Goal: Information Seeking & Learning: Learn about a topic

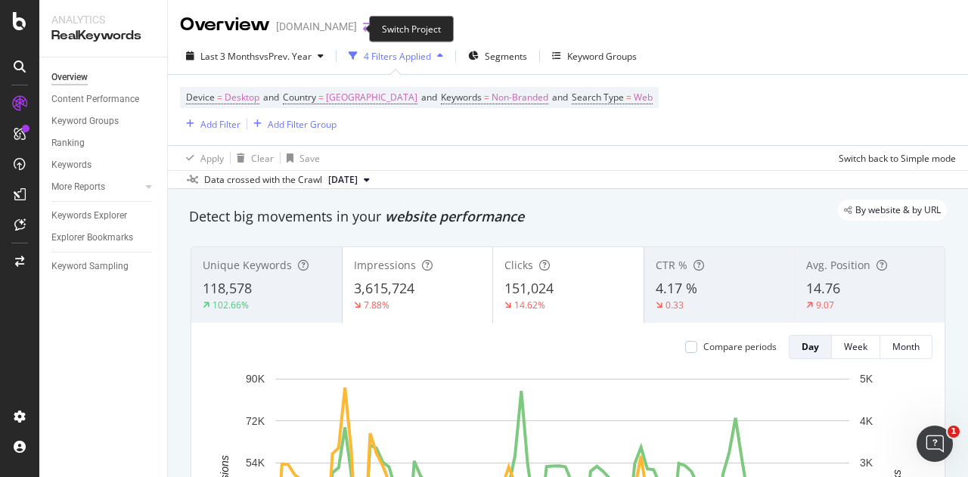
click at [363, 29] on icon "arrow-right-arrow-left" at bounding box center [367, 26] width 9 height 11
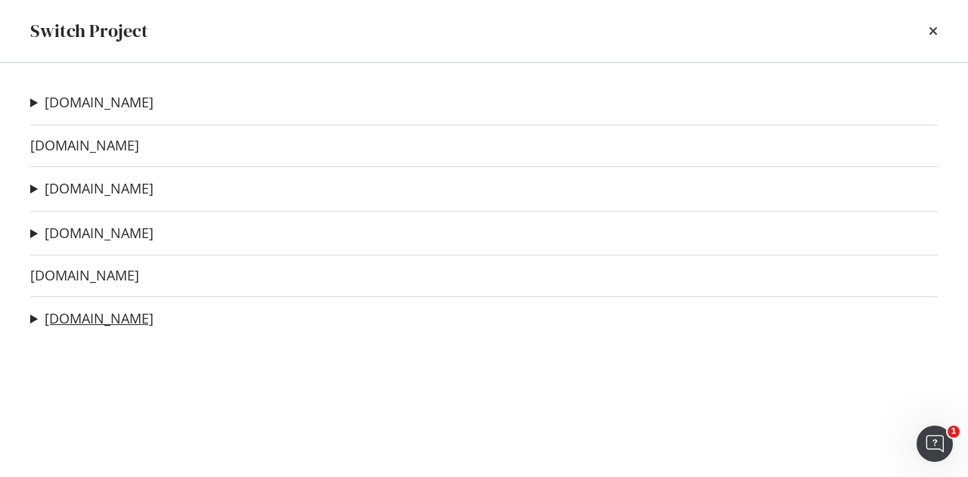
click at [77, 319] on link "[DOMAIN_NAME]" at bounding box center [99, 319] width 109 height 16
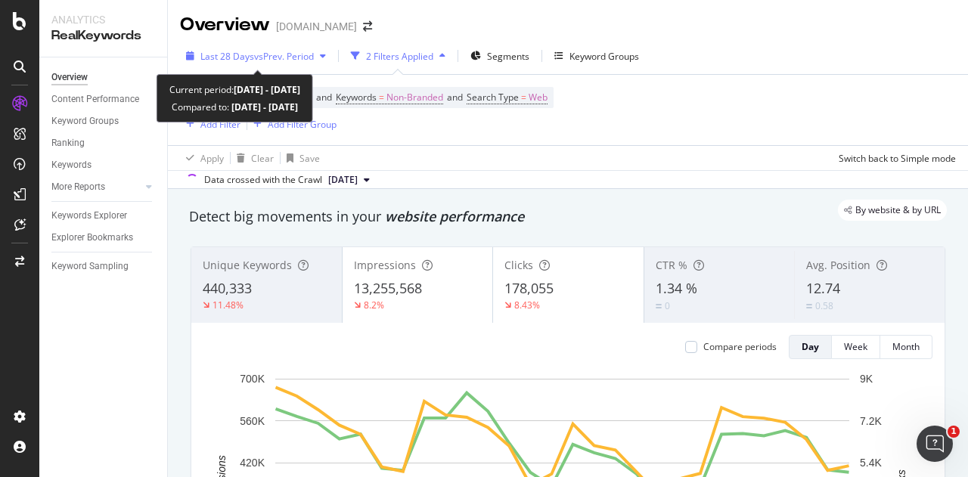
click at [256, 58] on span "vs Prev. Period" at bounding box center [284, 56] width 60 height 13
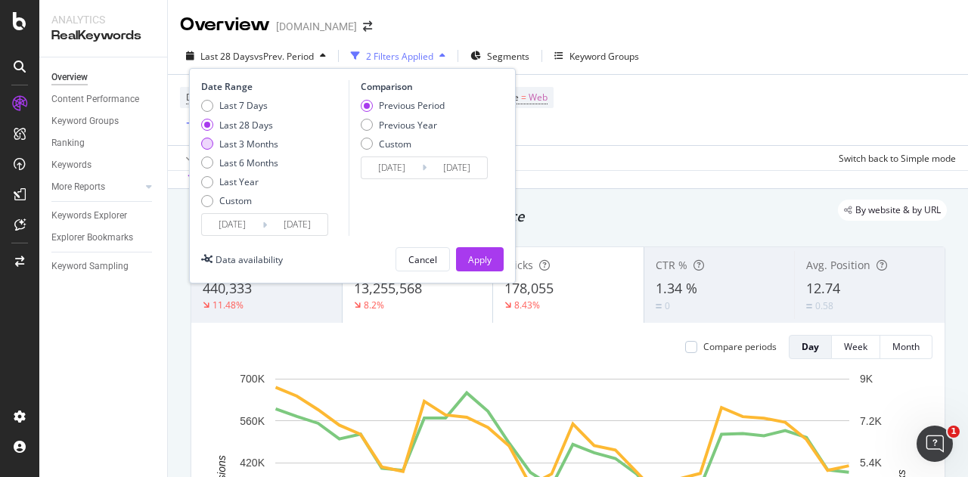
drag, startPoint x: 258, startPoint y: 145, endPoint x: 269, endPoint y: 146, distance: 11.4
click at [259, 144] on div "Last 3 Months" at bounding box center [248, 144] width 59 height 13
type input "[DATE]"
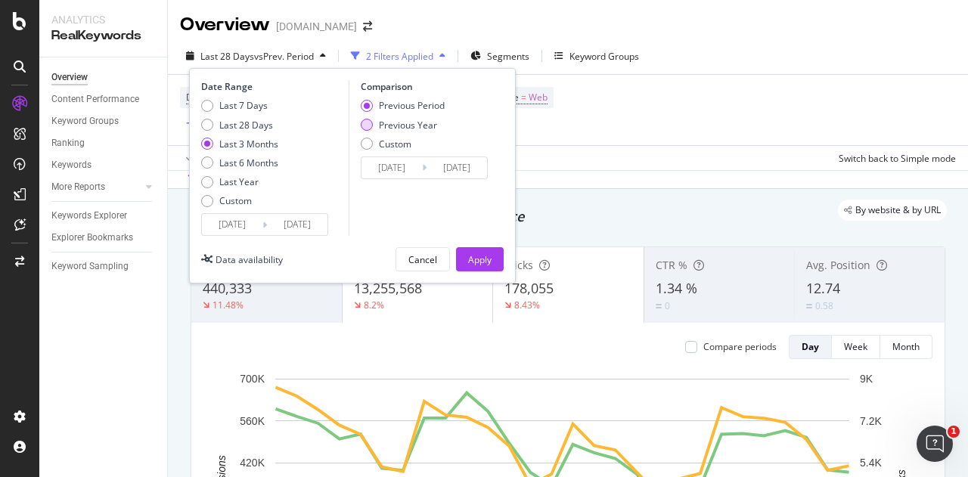
click at [422, 125] on div "Previous Year" at bounding box center [408, 125] width 58 height 13
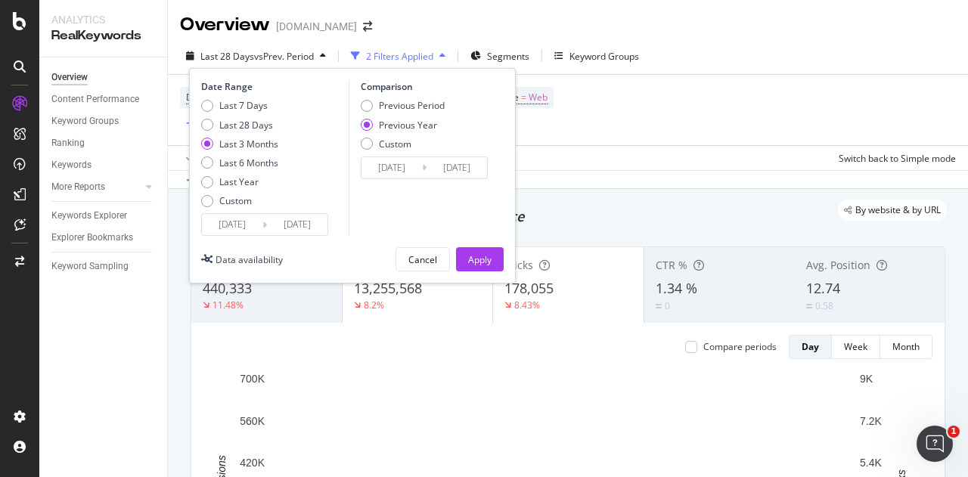
type input "[DATE]"
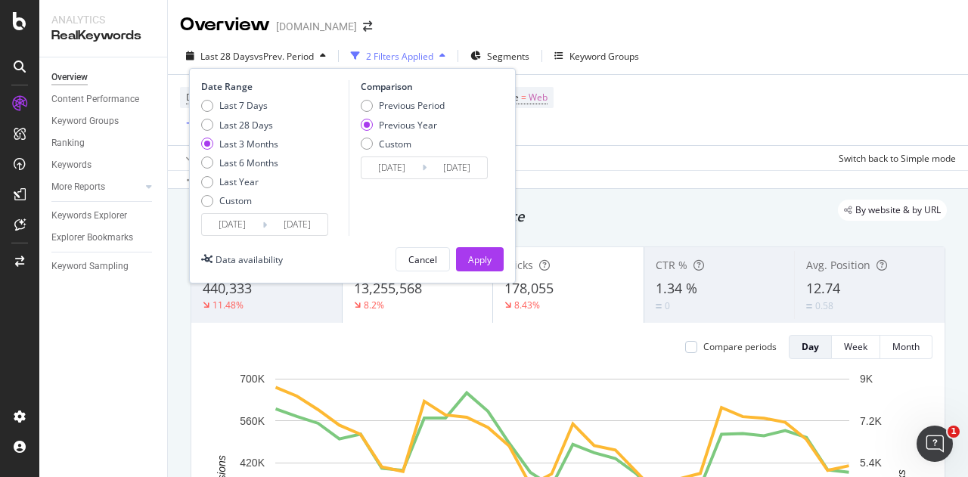
type input "[DATE]"
click at [372, 119] on div "Previous Year" at bounding box center [403, 125] width 84 height 13
click at [478, 262] on div "Apply" at bounding box center [479, 259] width 23 height 13
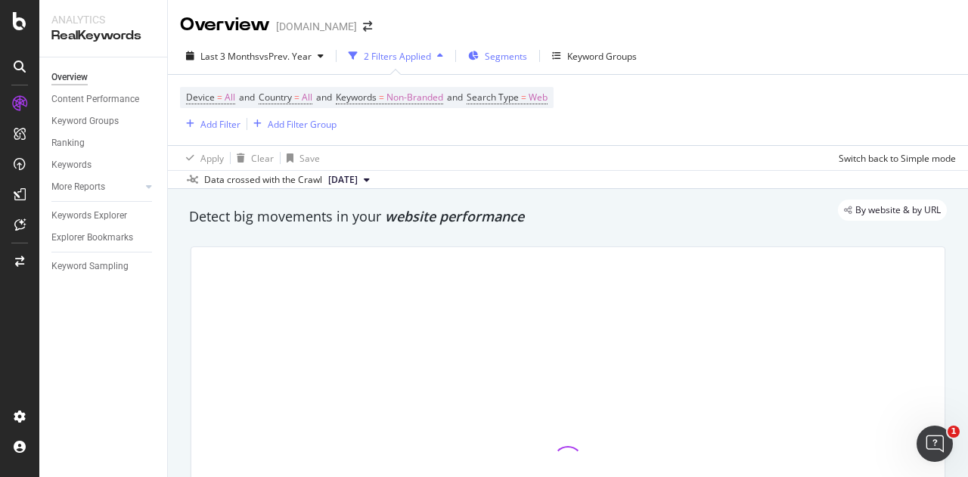
click at [519, 57] on span "Segments" at bounding box center [506, 56] width 42 height 13
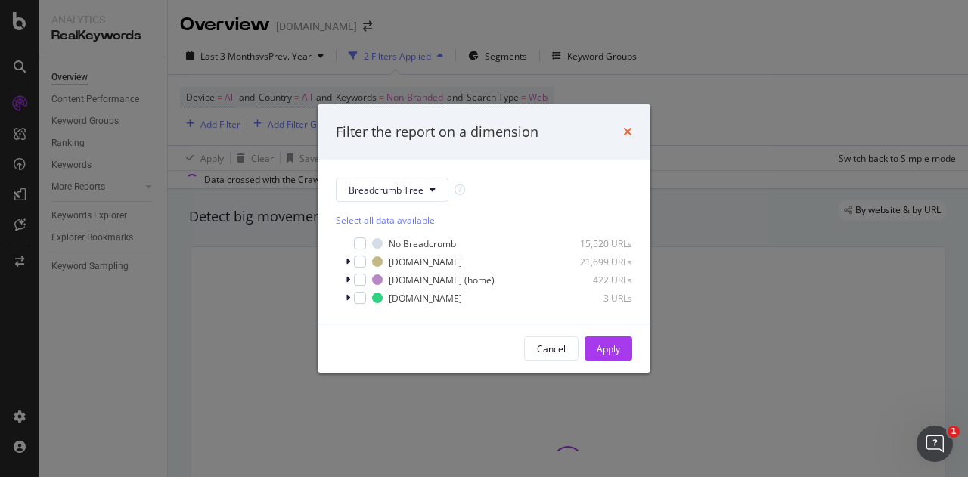
click at [626, 126] on icon "times" at bounding box center [627, 132] width 9 height 12
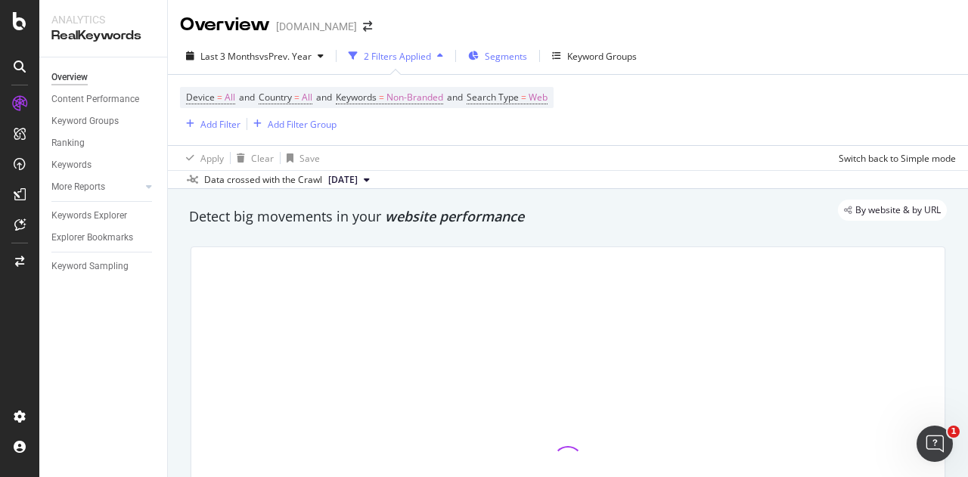
click at [511, 57] on span "Segments" at bounding box center [506, 56] width 42 height 13
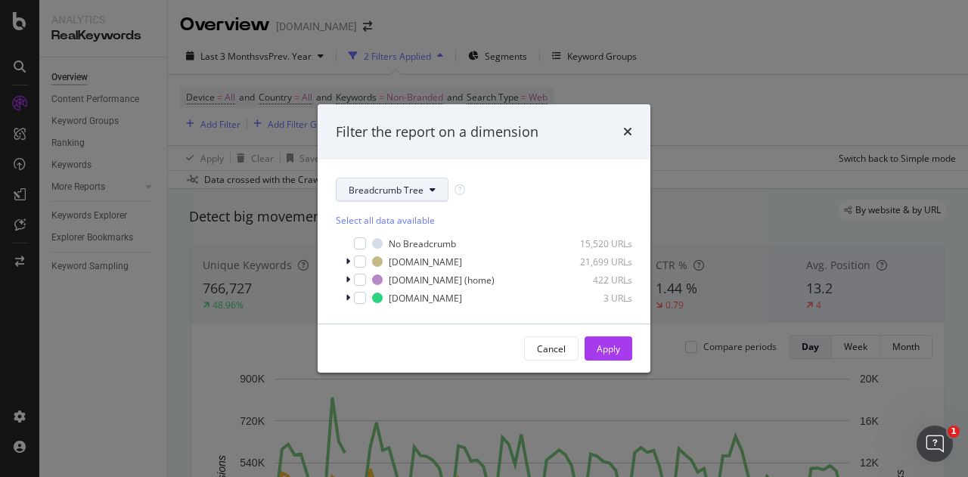
click at [429, 194] on icon "modal" at bounding box center [432, 189] width 6 height 9
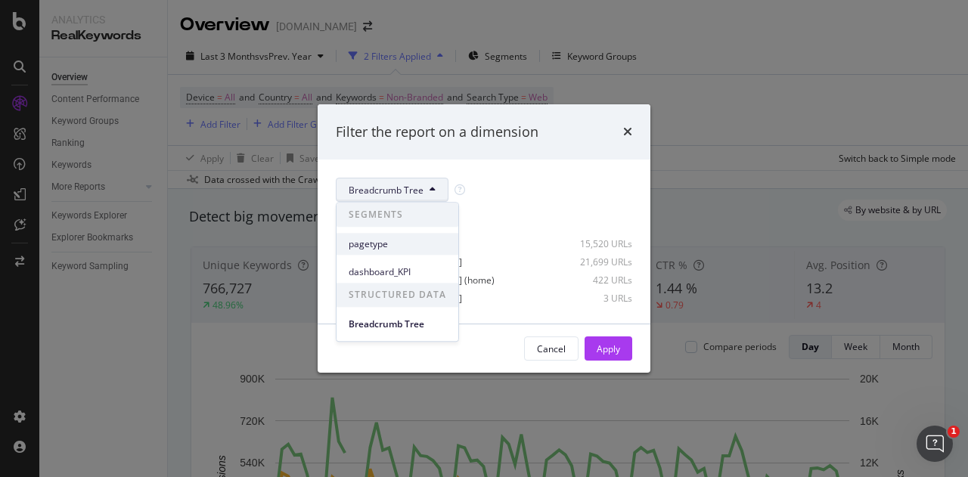
click at [439, 233] on div "pagetype" at bounding box center [397, 244] width 122 height 22
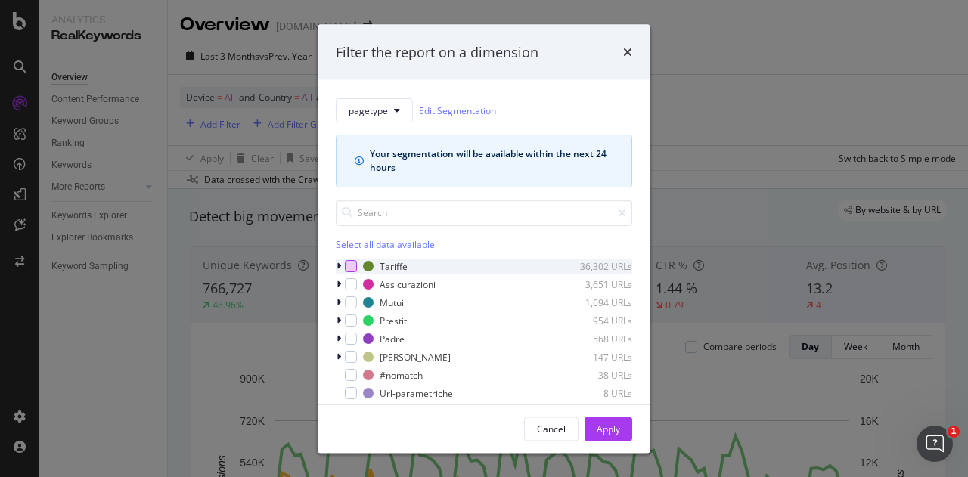
click at [351, 264] on div "modal" at bounding box center [351, 266] width 12 height 12
click at [600, 435] on div "Apply" at bounding box center [608, 428] width 23 height 13
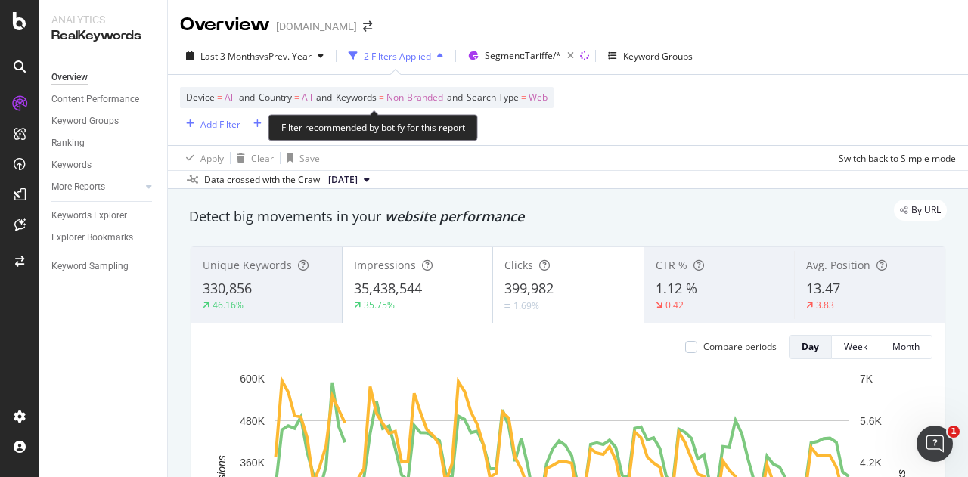
click at [296, 104] on span "Country = All" at bounding box center [286, 98] width 54 height 14
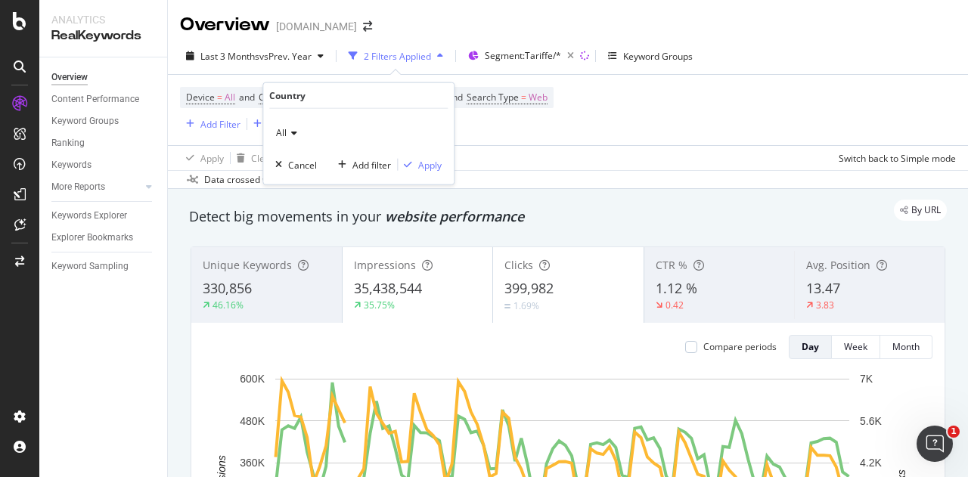
click at [292, 132] on icon at bounding box center [292, 133] width 11 height 9
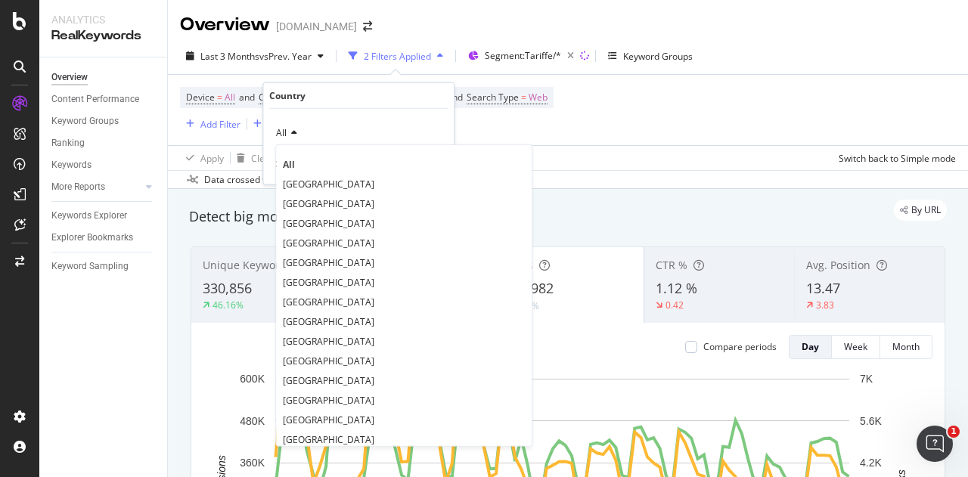
click at [304, 174] on div "[GEOGRAPHIC_DATA]" at bounding box center [403, 184] width 249 height 20
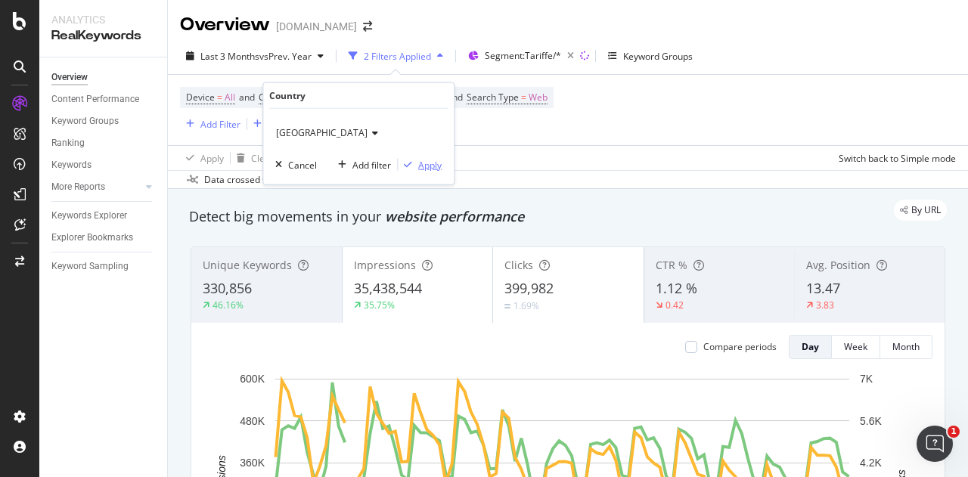
drag, startPoint x: 418, startPoint y: 162, endPoint x: 245, endPoint y: 105, distance: 182.2
click at [419, 162] on div "Apply" at bounding box center [429, 164] width 23 height 13
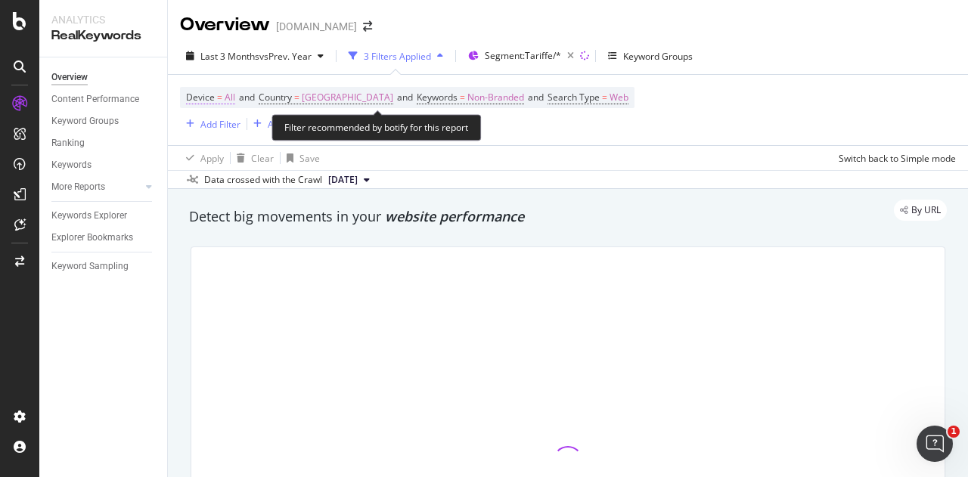
click at [226, 99] on span "All" at bounding box center [230, 97] width 11 height 21
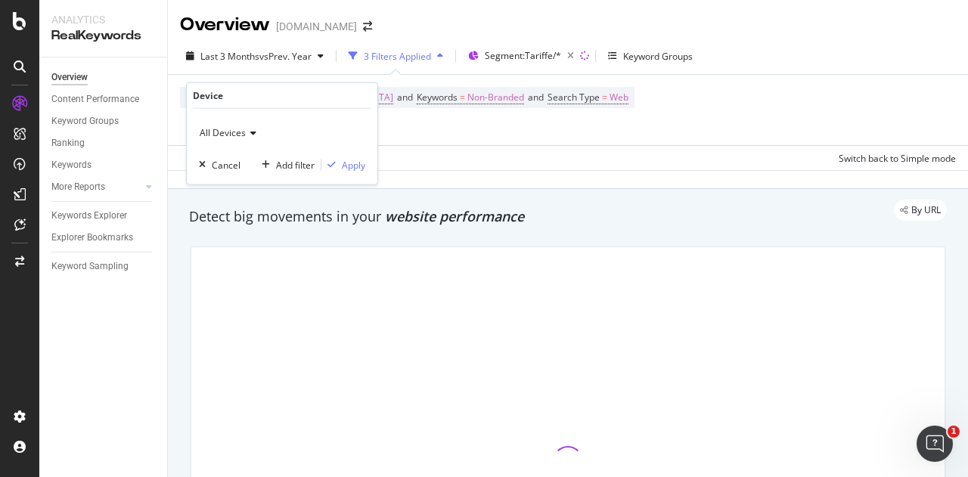
click at [240, 129] on span "All Devices" at bounding box center [223, 132] width 46 height 13
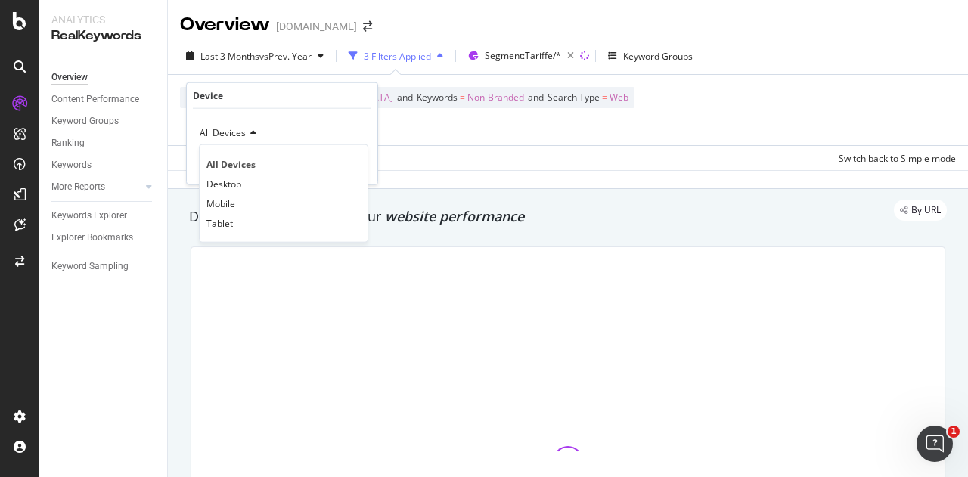
click at [233, 178] on span "Desktop" at bounding box center [223, 183] width 35 height 13
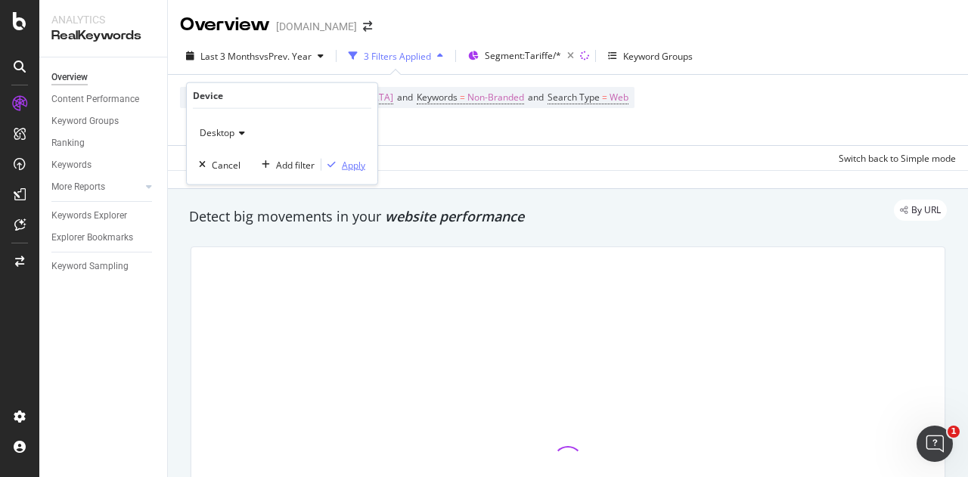
click at [345, 164] on div "Apply" at bounding box center [353, 164] width 23 height 13
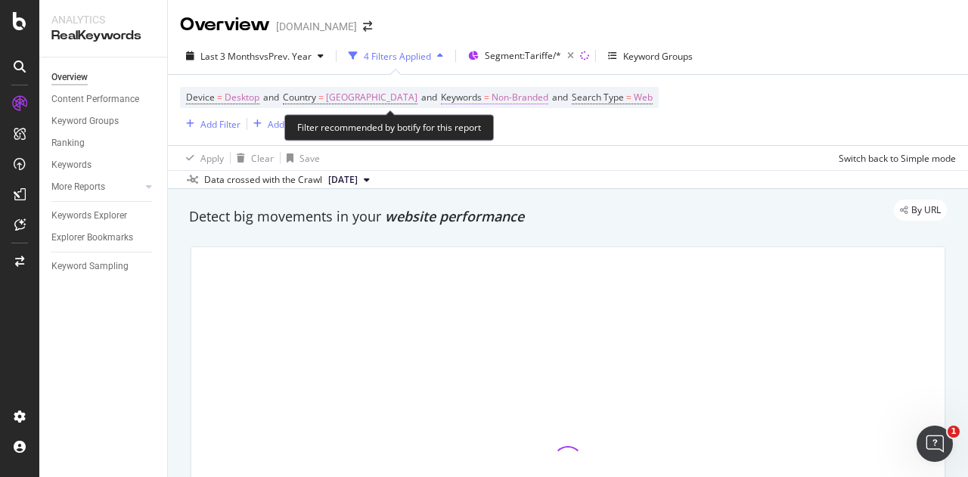
click at [491, 92] on span "Non-Branded" at bounding box center [519, 97] width 57 height 21
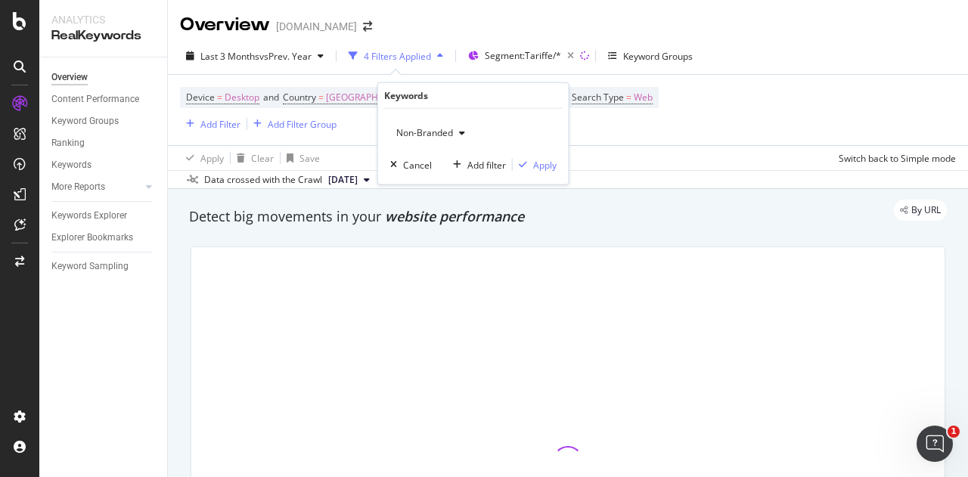
click at [417, 133] on span "Non-Branded" at bounding box center [421, 132] width 63 height 13
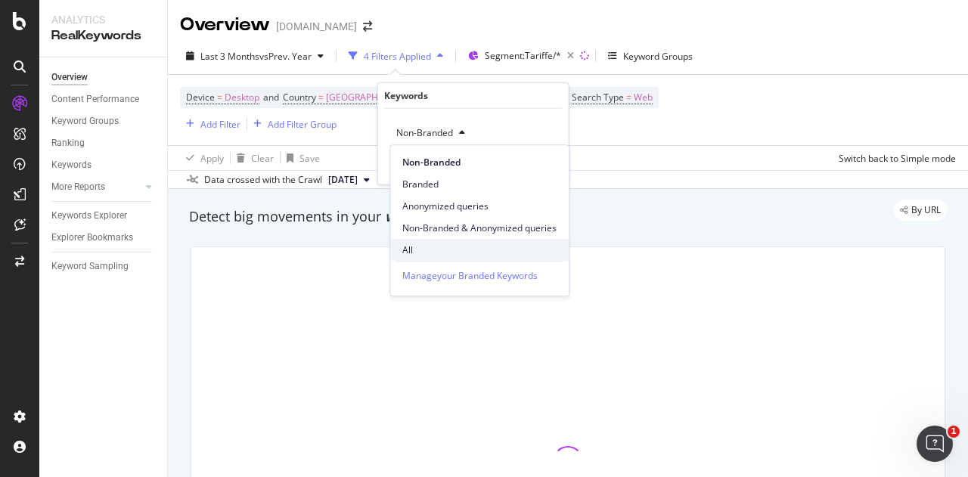
click at [417, 243] on span "All" at bounding box center [479, 250] width 154 height 14
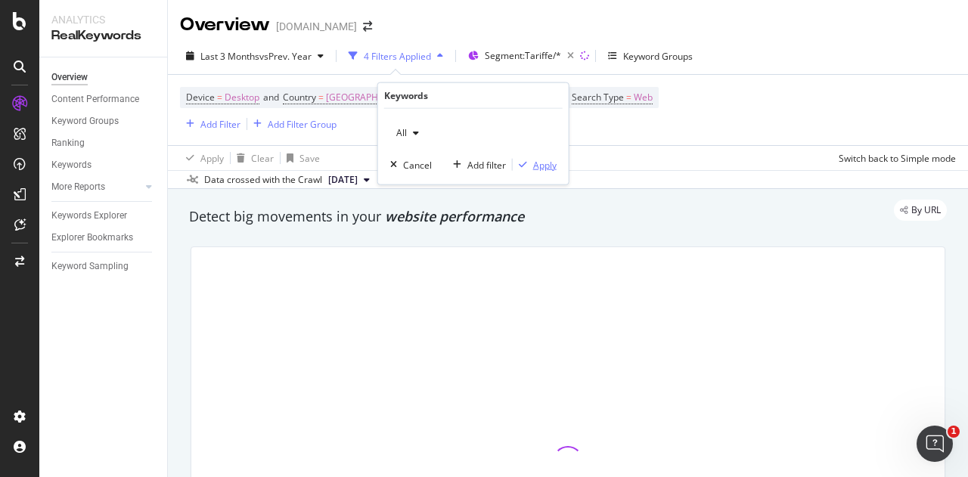
click at [531, 166] on div "button" at bounding box center [523, 164] width 20 height 9
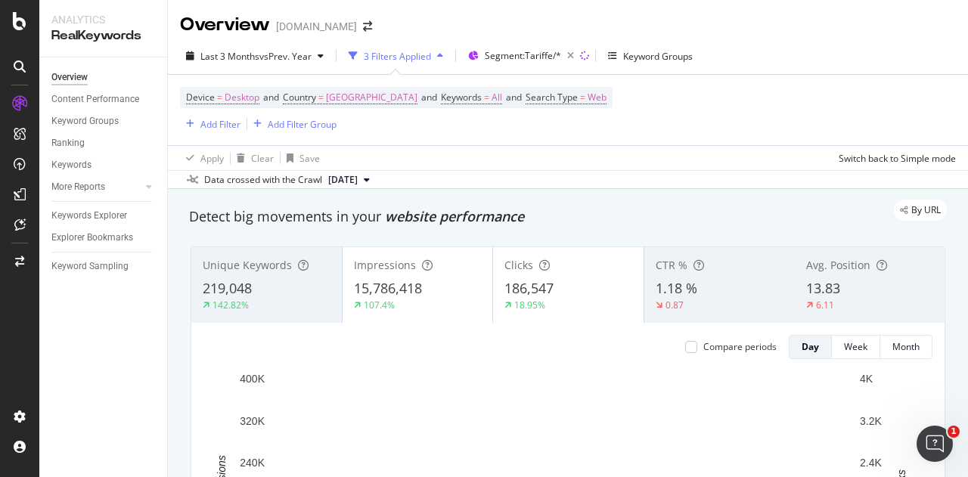
click at [535, 287] on span "186,547" at bounding box center [528, 288] width 49 height 18
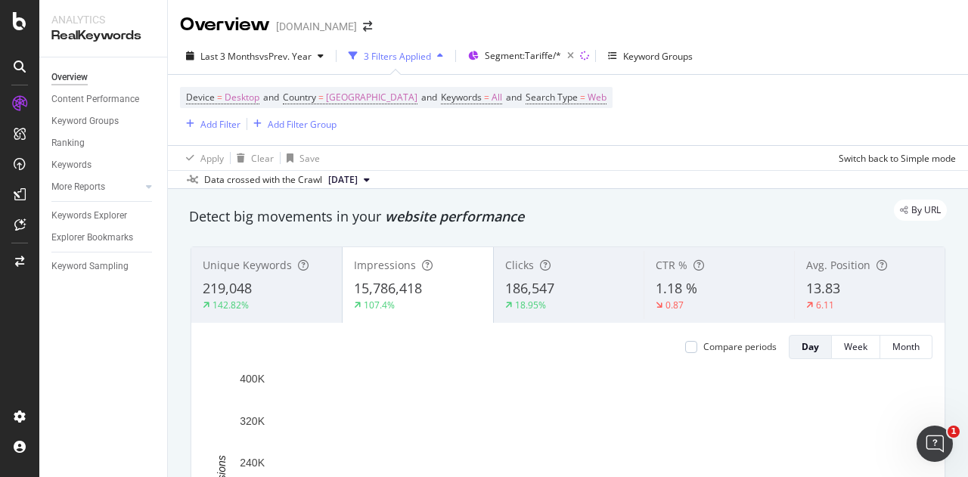
click at [275, 293] on div "219,048" at bounding box center [267, 289] width 128 height 20
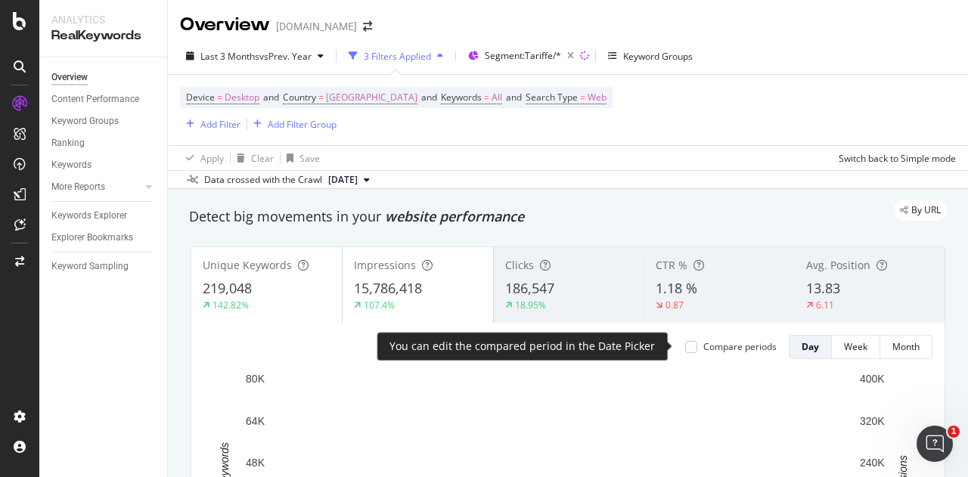
click at [726, 342] on div "Compare periods" at bounding box center [739, 346] width 73 height 13
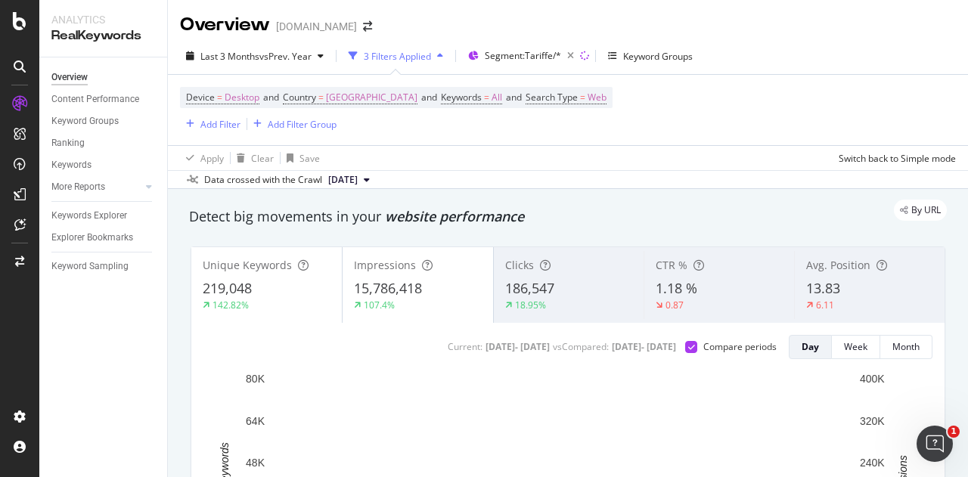
scroll to position [151, 0]
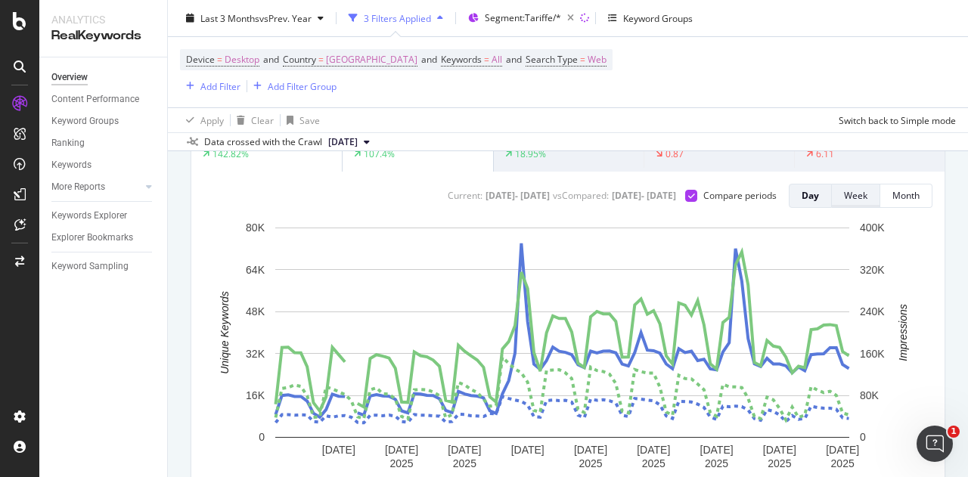
click at [844, 200] on div "Week" at bounding box center [855, 195] width 23 height 13
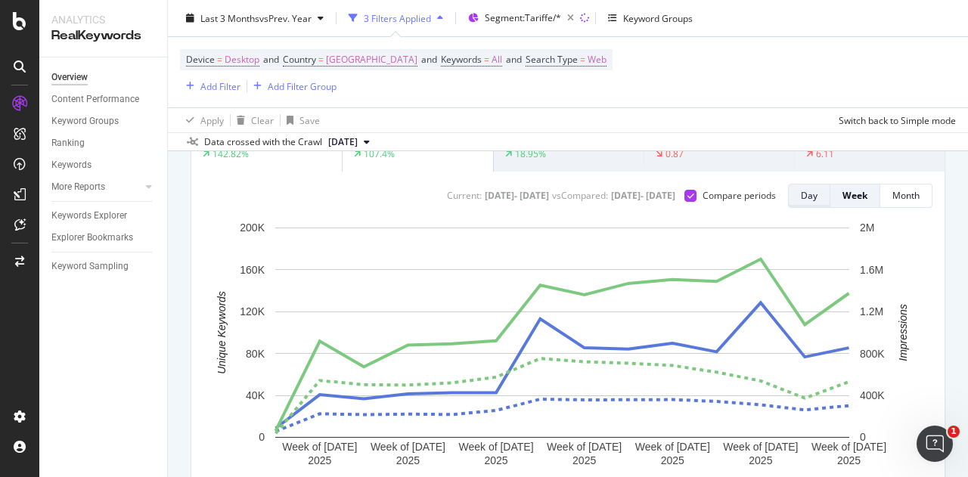
click at [801, 197] on div "Day" at bounding box center [809, 195] width 17 height 13
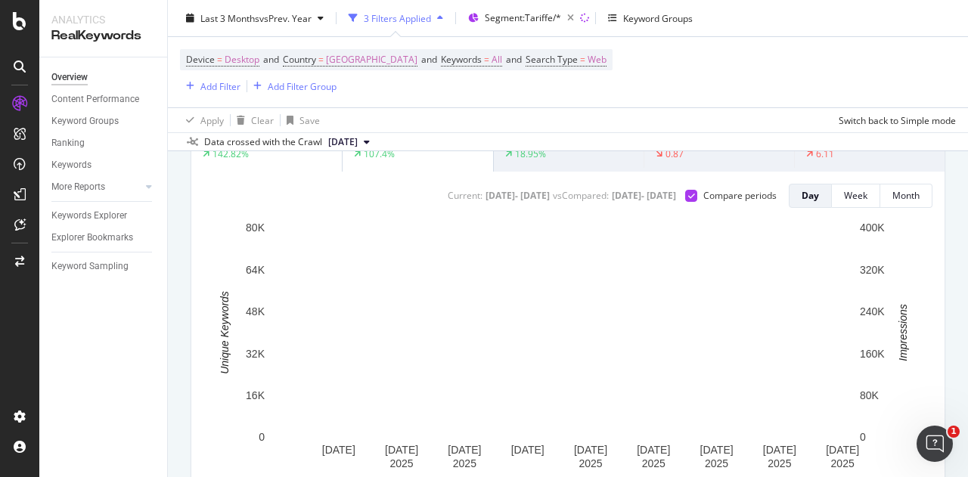
scroll to position [0, 0]
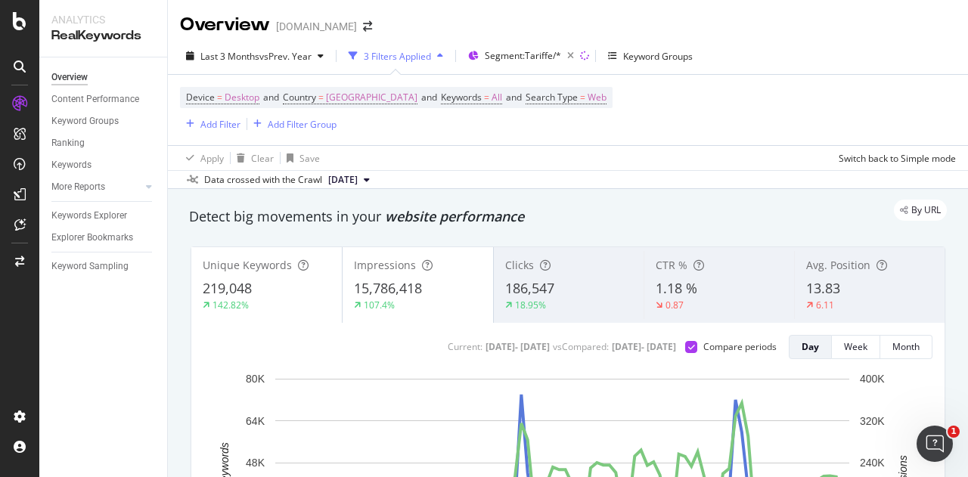
click at [815, 268] on span "Avg. Position" at bounding box center [838, 265] width 64 height 14
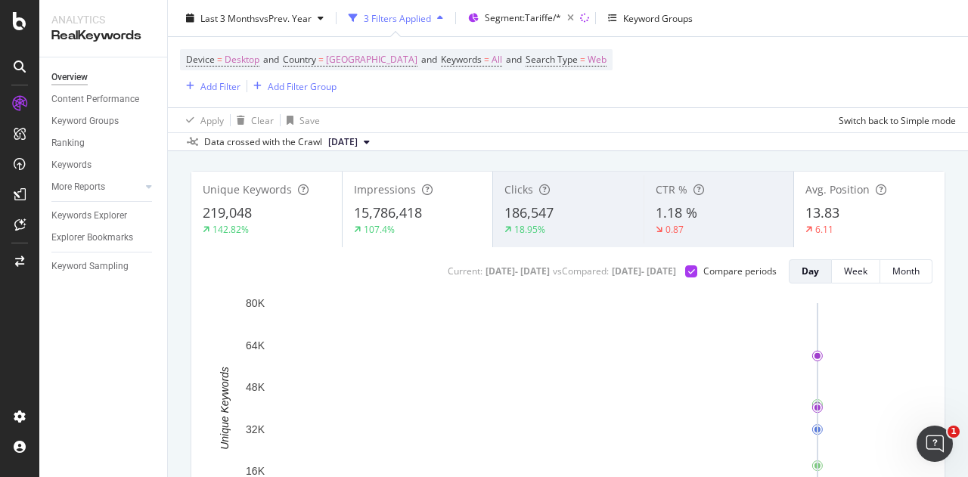
scroll to position [151, 0]
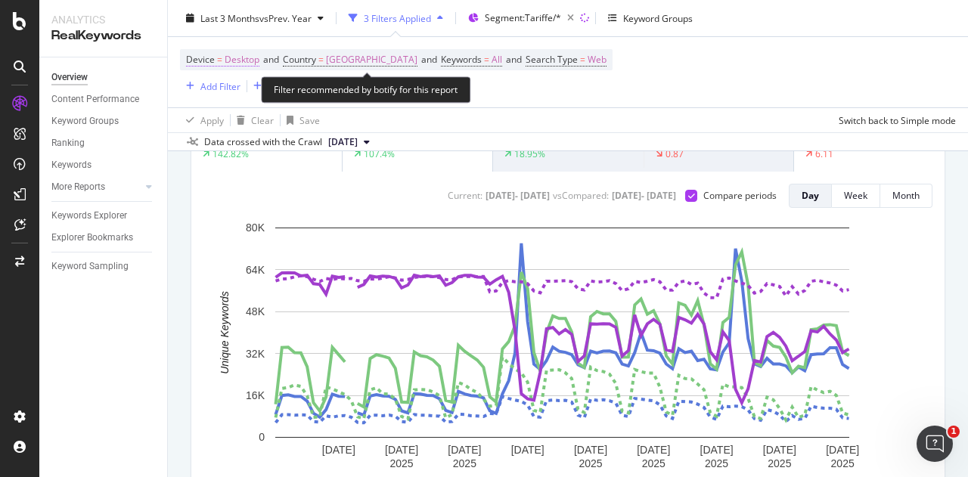
click at [228, 60] on span "Desktop" at bounding box center [242, 59] width 35 height 21
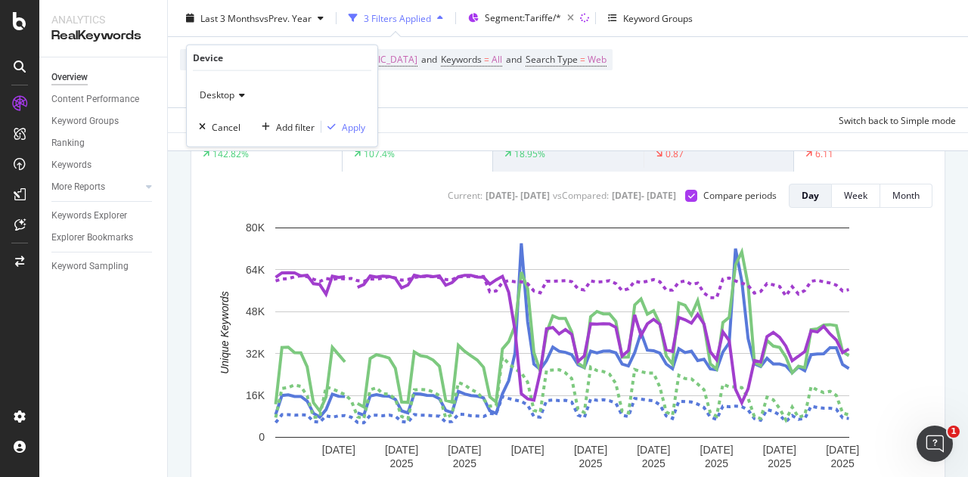
click at [228, 96] on span "Desktop" at bounding box center [217, 94] width 35 height 13
click at [228, 126] on span "All Devices" at bounding box center [229, 125] width 46 height 13
click at [360, 127] on div "Apply" at bounding box center [353, 126] width 23 height 13
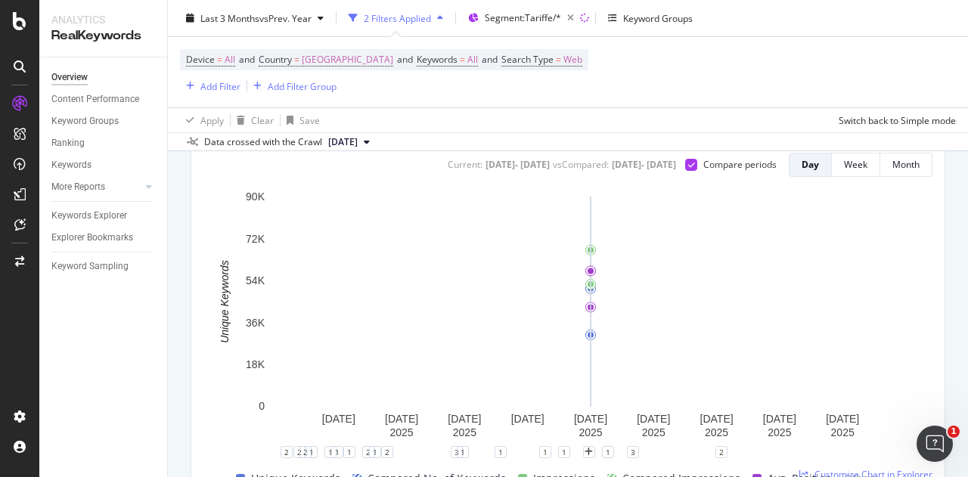
scroll to position [151, 0]
